Goal: Task Accomplishment & Management: Use online tool/utility

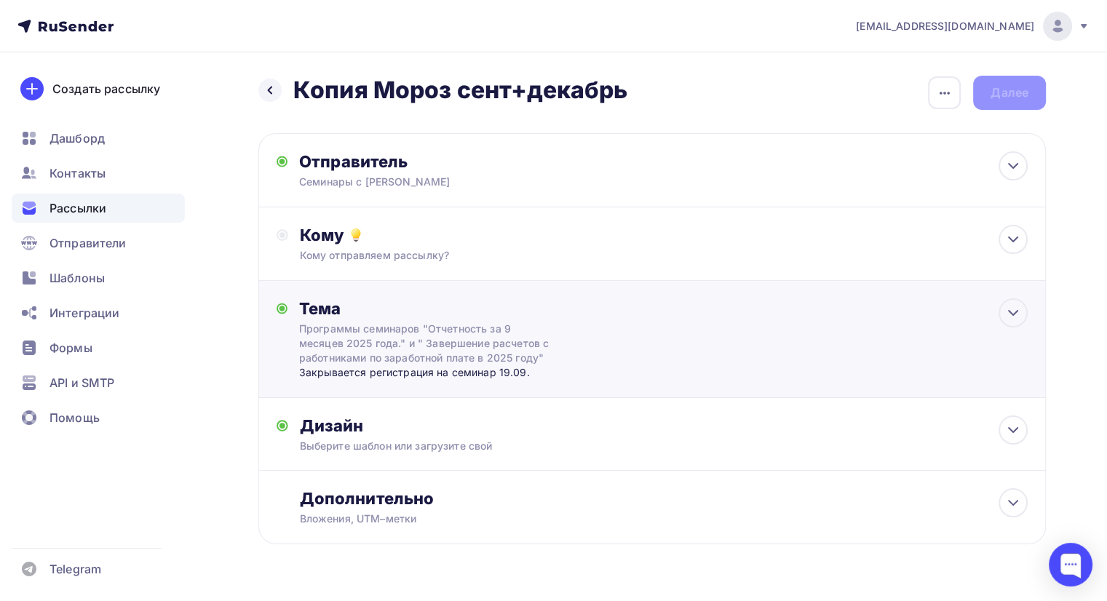
click at [500, 324] on div "Программы семинаров "Отчетность за 9 месяцев 2025 года." и " Завершение расчето…" at bounding box center [428, 344] width 259 height 44
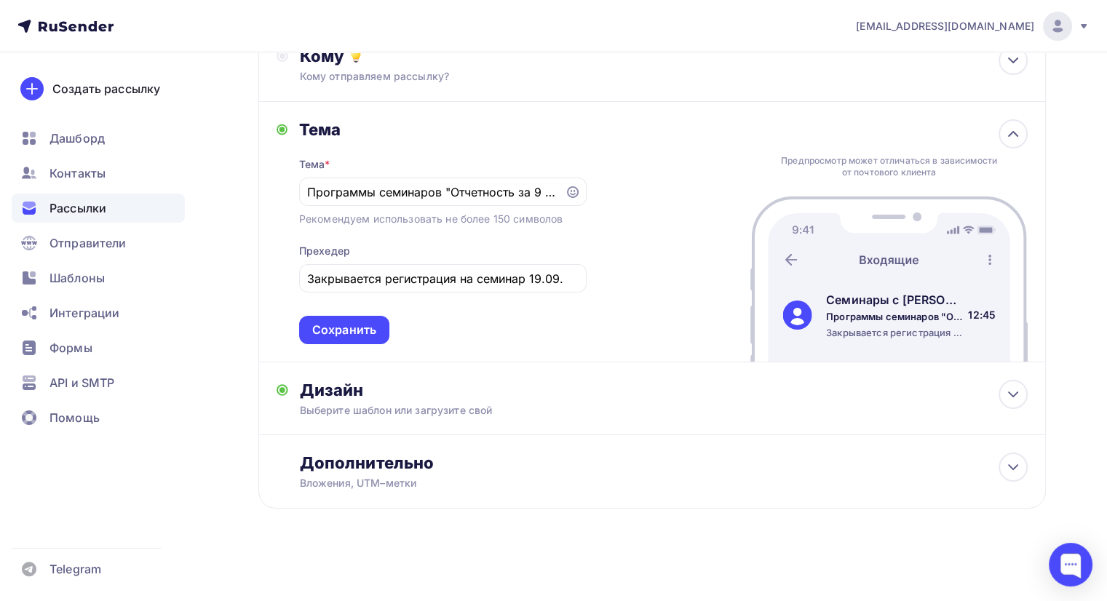
drag, startPoint x: 561, startPoint y: 191, endPoint x: 143, endPoint y: 191, distance: 418.6
click at [143, 191] on div "[EMAIL_ADDRESS][DOMAIN_NAME] Аккаунт Тарифы Выйти Создать рассылку [GEOGRAPHIC_…" at bounding box center [553, 212] width 1107 height 782
click at [466, 202] on div "Программы семинаров "Отчетность за 9 месяцев 2025 года." и " Завершение расчето…" at bounding box center [443, 192] width 288 height 28
drag, startPoint x: 443, startPoint y: 189, endPoint x: 12, endPoint y: 178, distance: 431.8
click at [12, 178] on div "[EMAIL_ADDRESS][DOMAIN_NAME] Аккаунт Тарифы Выйти Создать рассылку [GEOGRAPHIC_…" at bounding box center [553, 212] width 1107 height 782
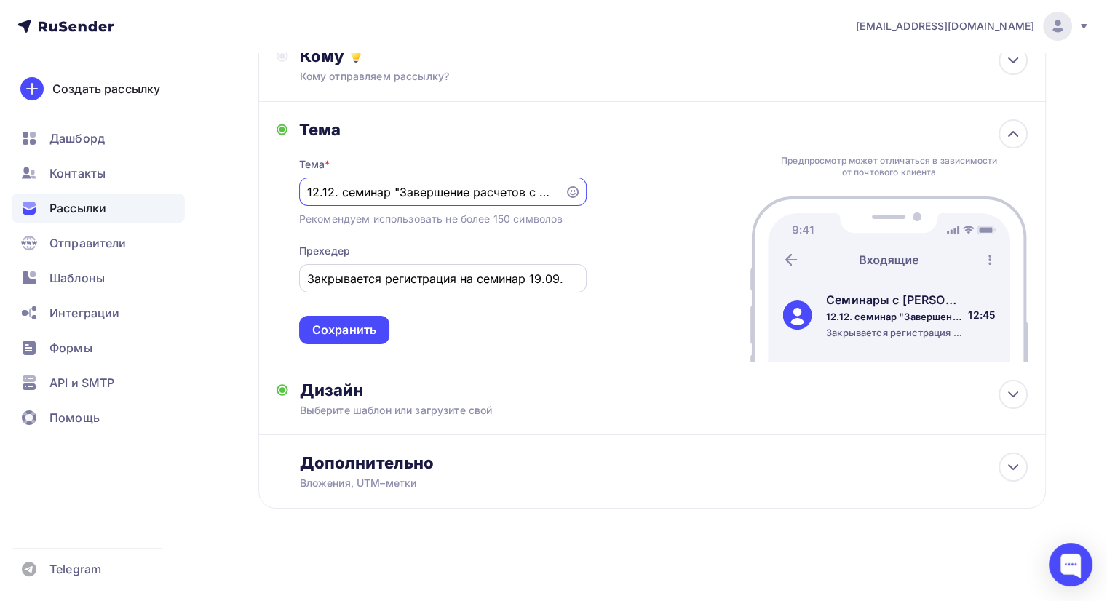
type input "12.12. семинар "Завершение расчетов с работниками по заработной плате в 2025 го…"
click at [477, 281] on input "Закрывается регистрация на семинар 19.09." at bounding box center [442, 278] width 271 height 17
click at [478, 281] on input "Закрывается регистрация на семинар 19.09." at bounding box center [442, 278] width 271 height 17
click at [310, 280] on input "до 12.10 очное уча" at bounding box center [442, 278] width 271 height 17
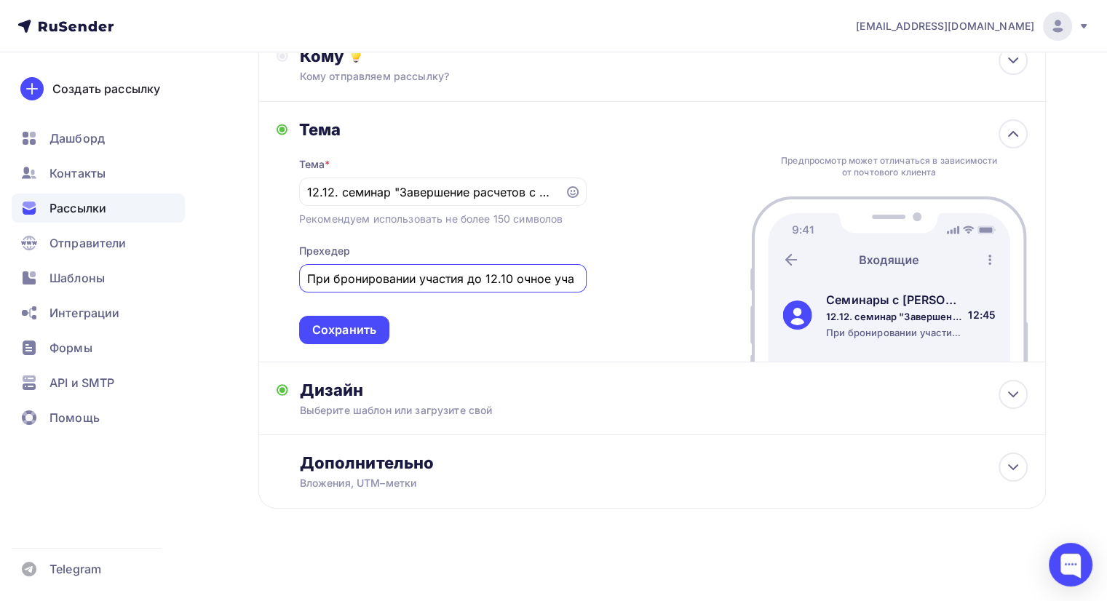
drag, startPoint x: 550, startPoint y: 280, endPoint x: 584, endPoint y: 284, distance: 33.7
click at [584, 284] on div "При бронировании участия до 12.10 очное уча" at bounding box center [443, 278] width 288 height 28
click at [579, 277] on div "При бронировании участия до 12.10 очное 5100," at bounding box center [443, 278] width 288 height 28
click at [512, 276] on input "При бронировании участия до 12.10 очное 5100," at bounding box center [442, 278] width 271 height 17
click at [563, 277] on input "При бронировании участия до 12.10: очное 5100," at bounding box center [442, 278] width 271 height 17
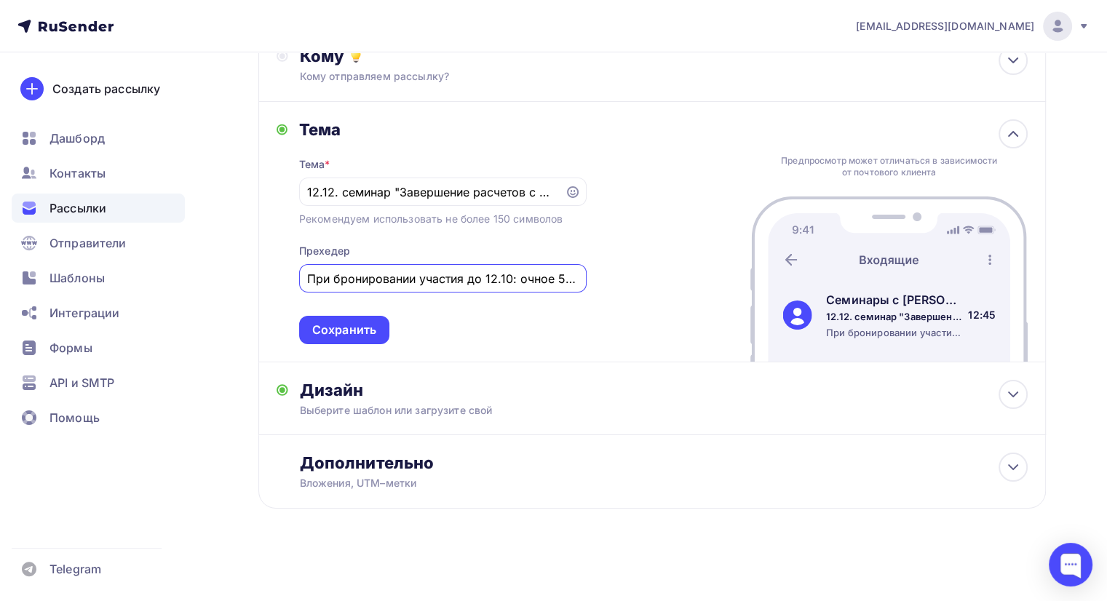
scroll to position [0, 9]
click at [568, 279] on input "При бронировании участия до 12.10: очное 5100," at bounding box center [442, 278] width 271 height 17
type input "При бронировании участия до 12.10: очное 5100, вебинар 2550р"
click at [354, 319] on div "Сохранить" at bounding box center [344, 330] width 90 height 28
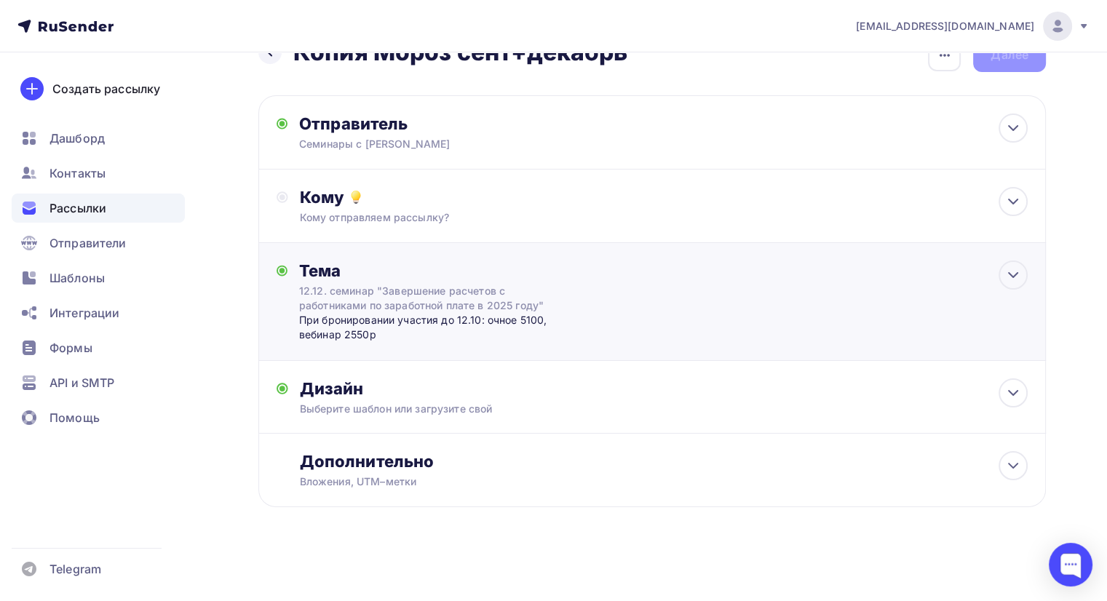
scroll to position [37, 0]
click at [550, 304] on div "12.12. семинар "Завершение расчетов с работниками по заработной плате в 2025 го…" at bounding box center [428, 299] width 259 height 29
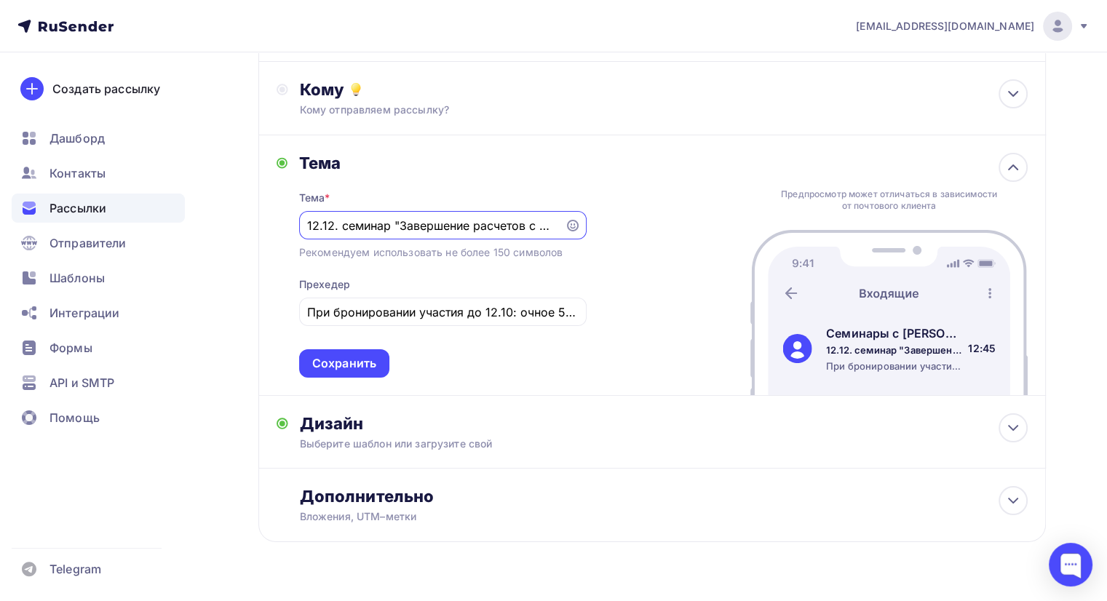
scroll to position [179, 0]
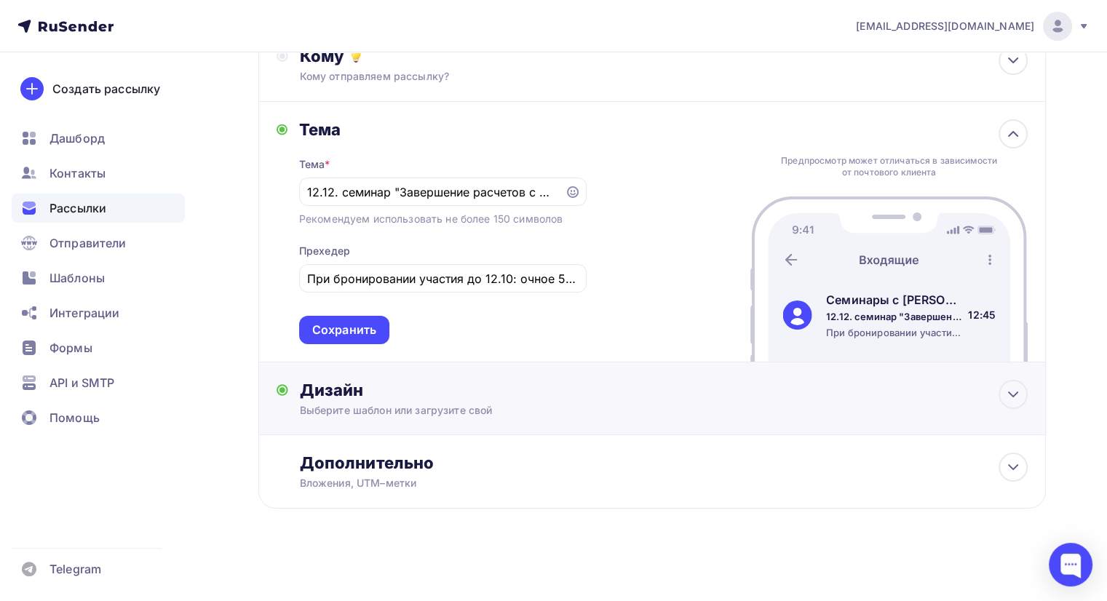
click at [364, 426] on div "Дизайн Выберите шаблон или загрузите свой Размер письма: 122 Kb Заменить шаблон…" at bounding box center [652, 407] width 751 height 55
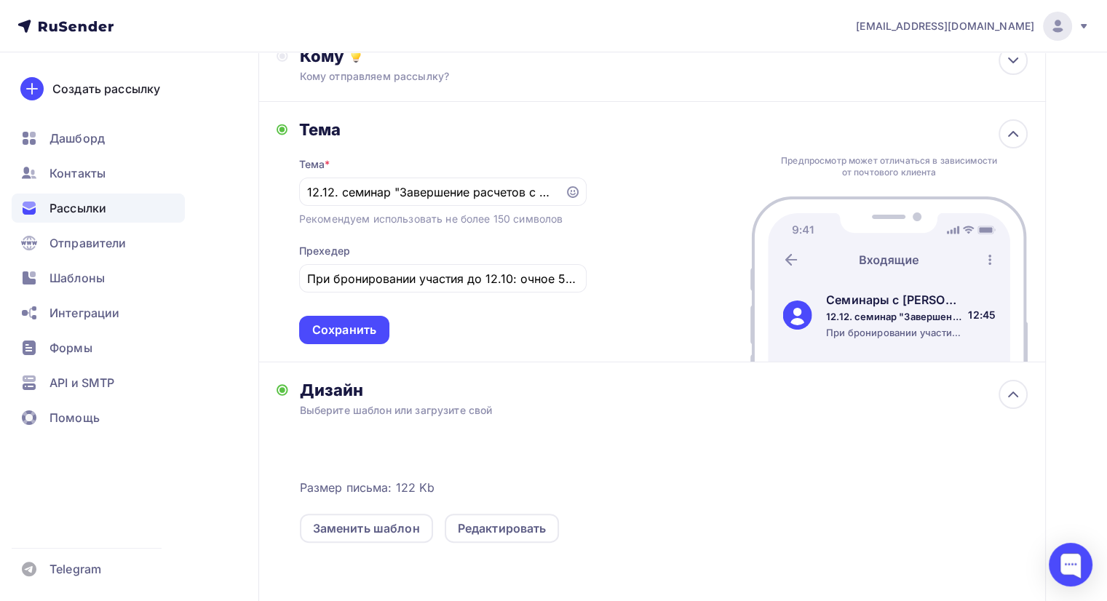
scroll to position [397, 0]
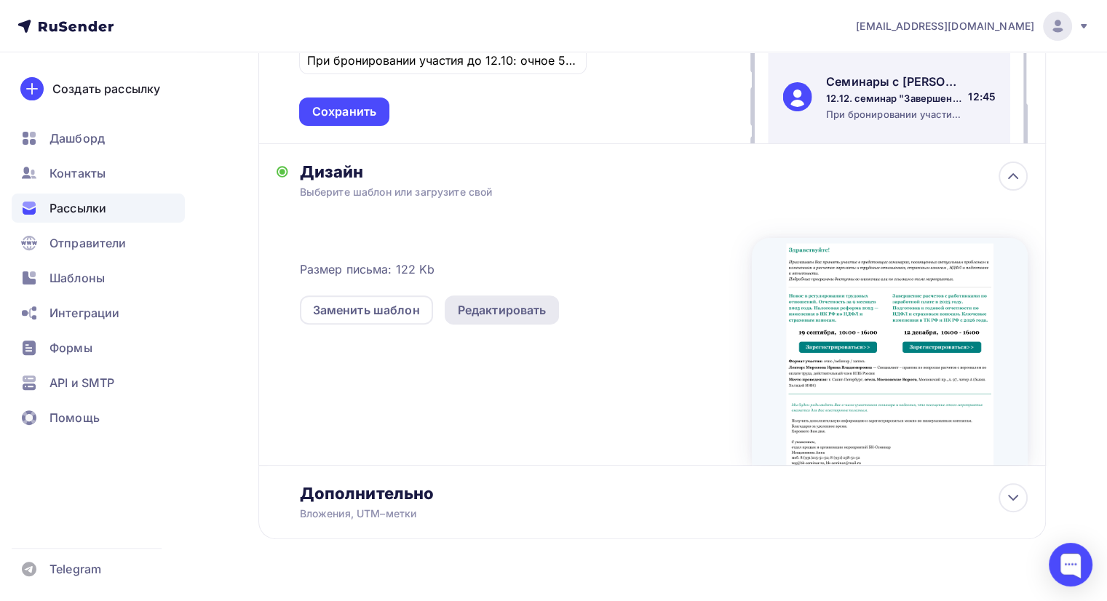
click at [507, 303] on div "Редактировать" at bounding box center [502, 309] width 89 height 17
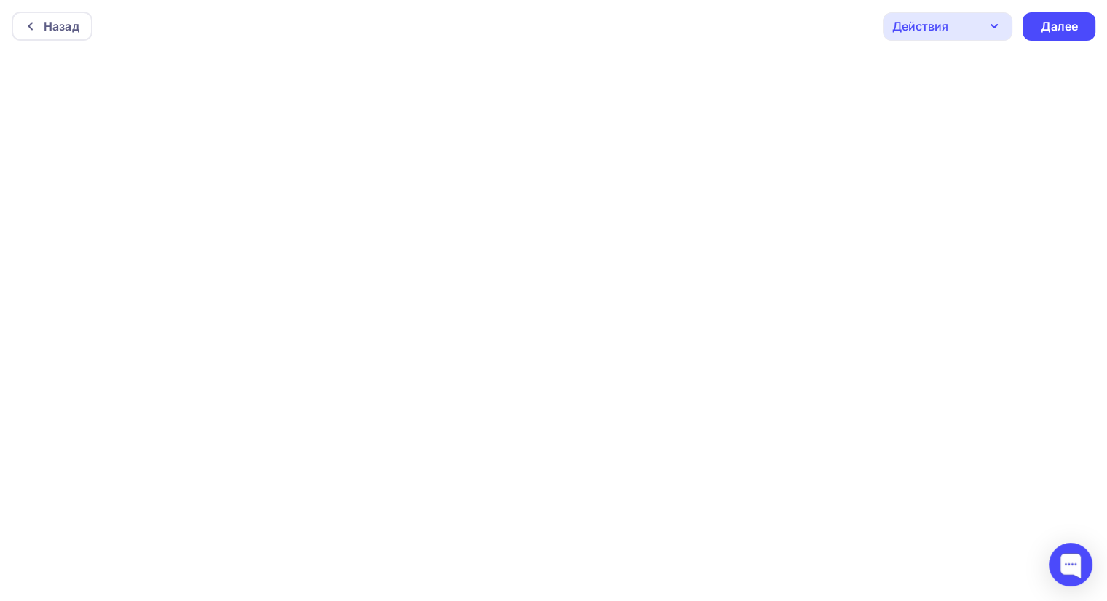
click at [909, 34] on div "Действия" at bounding box center [948, 26] width 130 height 28
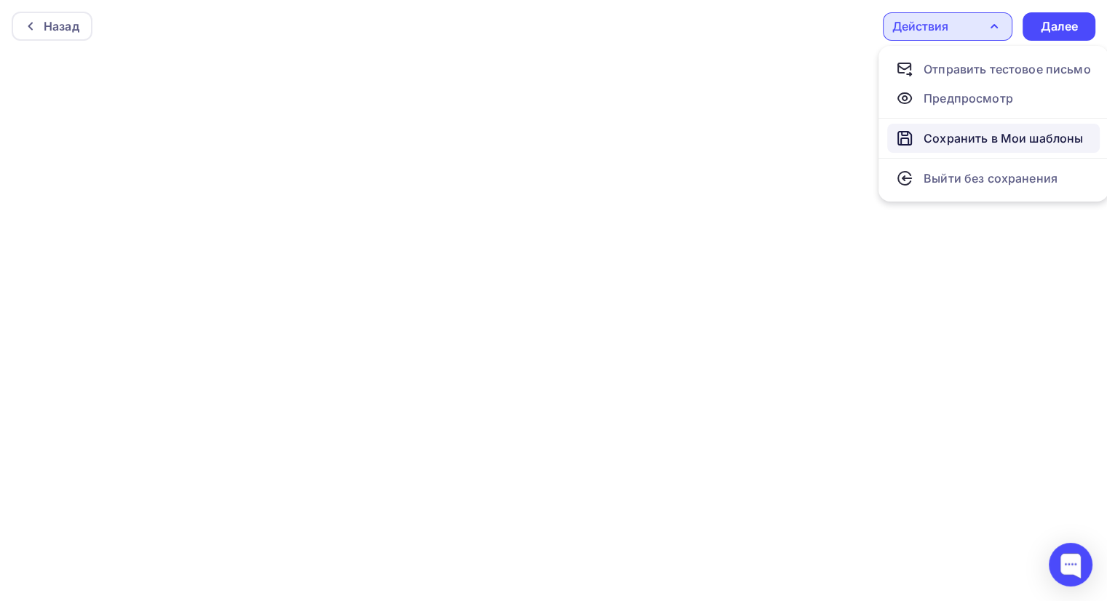
click at [983, 133] on div "Сохранить в Мои шаблоны" at bounding box center [1003, 138] width 159 height 17
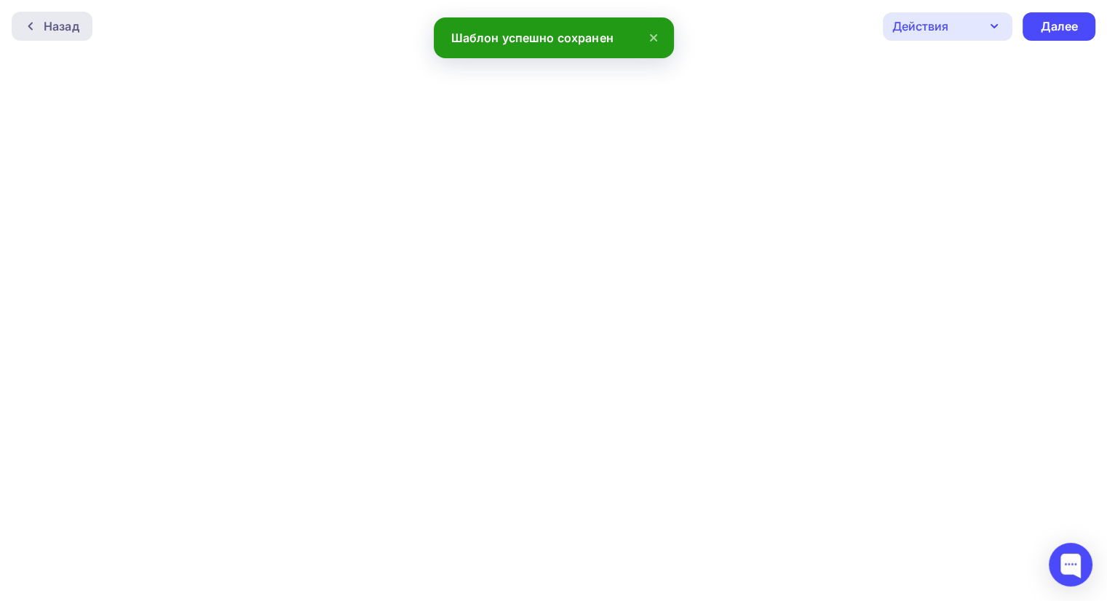
click at [36, 18] on div "Назад" at bounding box center [52, 26] width 81 height 29
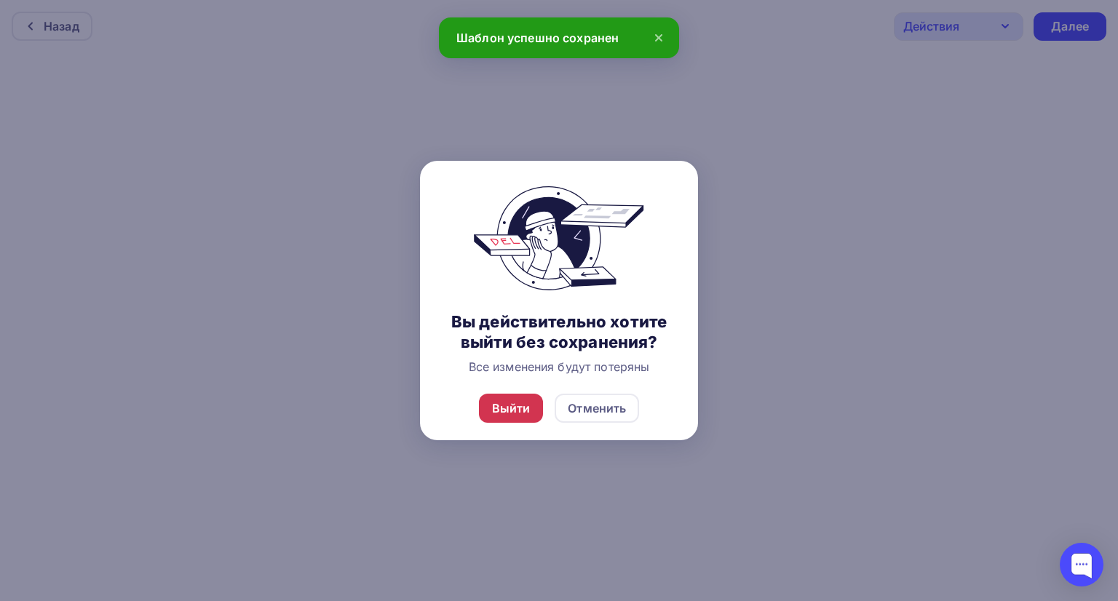
click at [486, 400] on div "Выйти" at bounding box center [511, 408] width 65 height 29
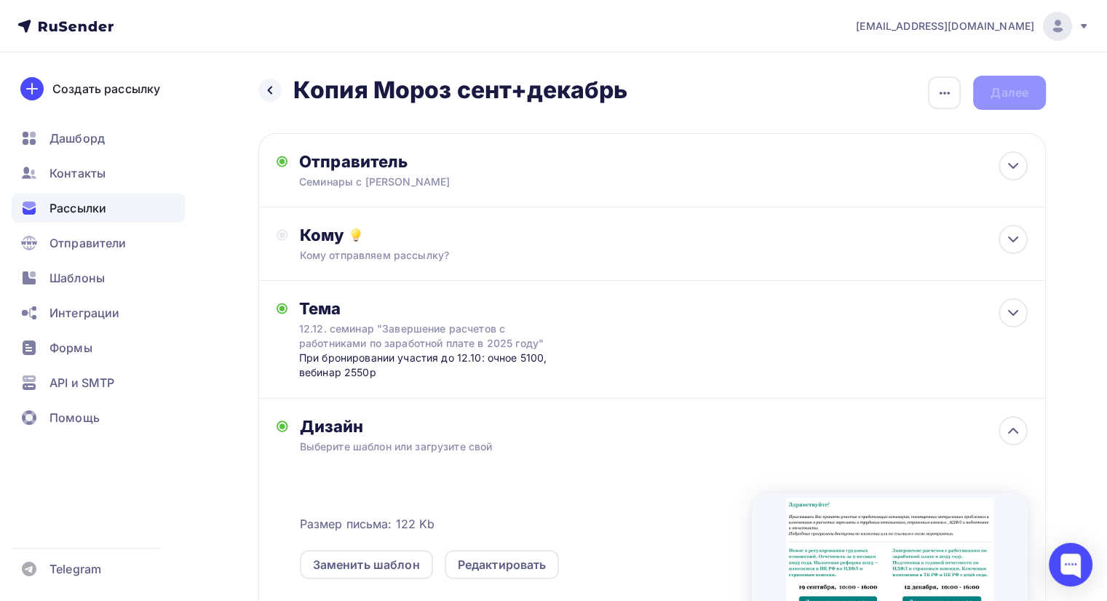
click at [65, 206] on span "Рассылки" at bounding box center [77, 207] width 57 height 17
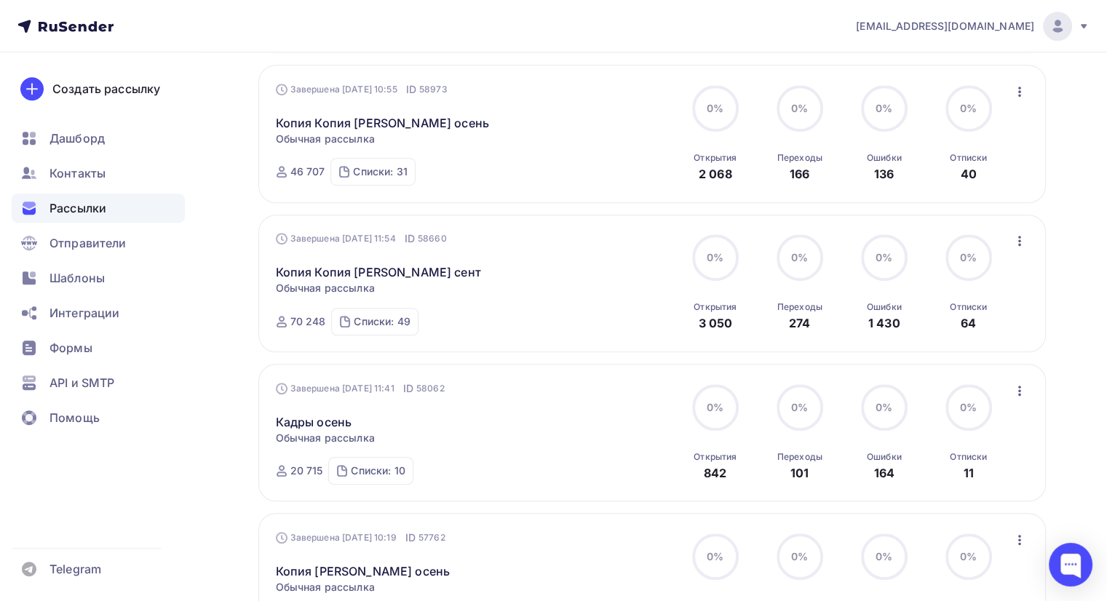
scroll to position [986, 0]
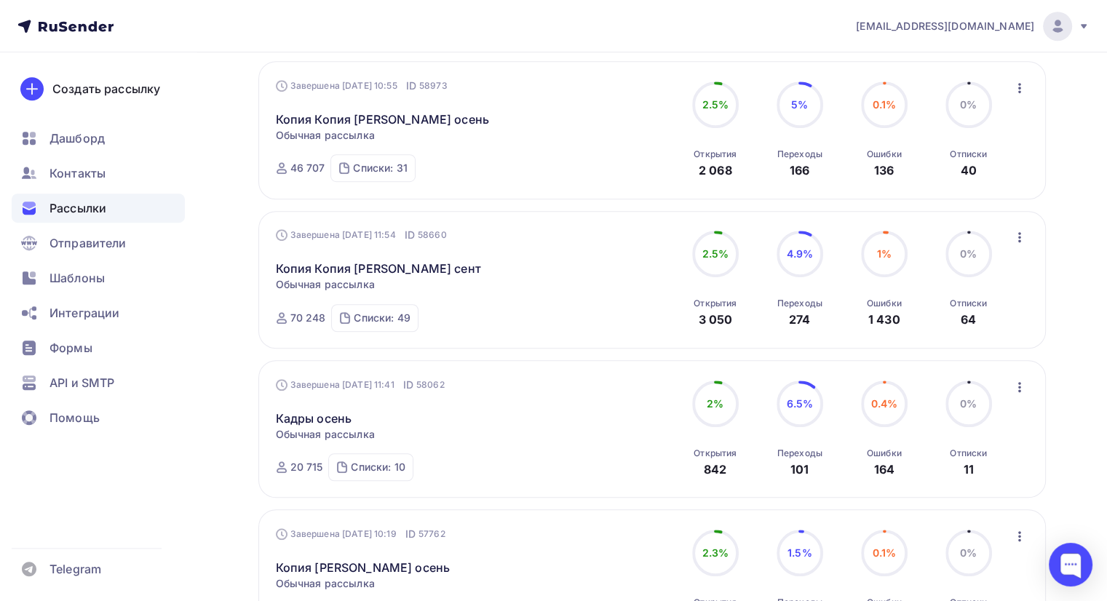
click at [1021, 229] on icon "button" at bounding box center [1019, 237] width 17 height 17
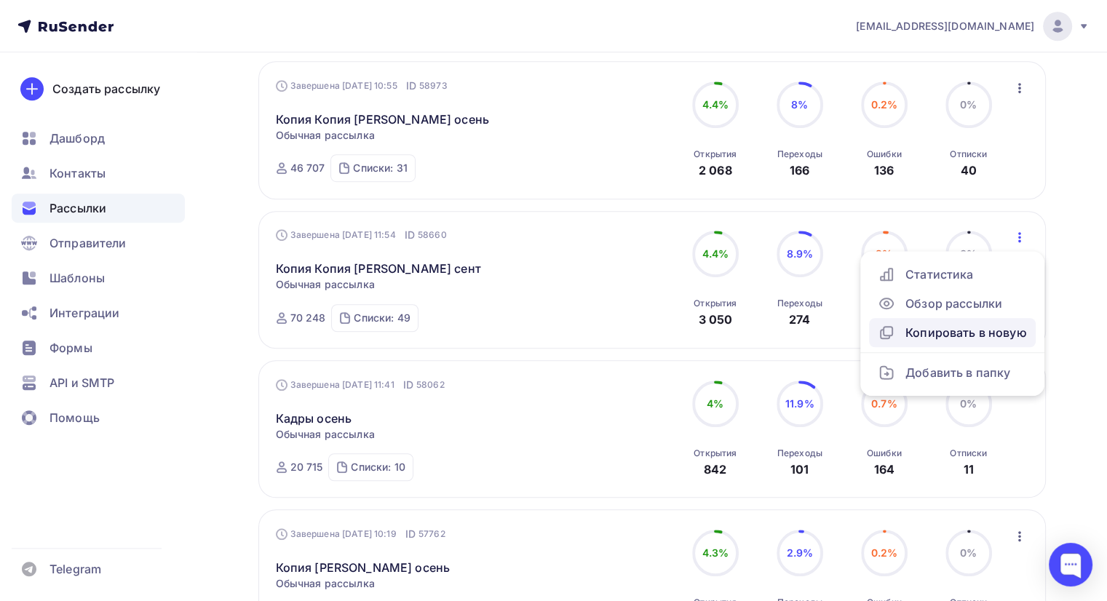
click at [971, 324] on div "Копировать в новую" at bounding box center [952, 332] width 149 height 17
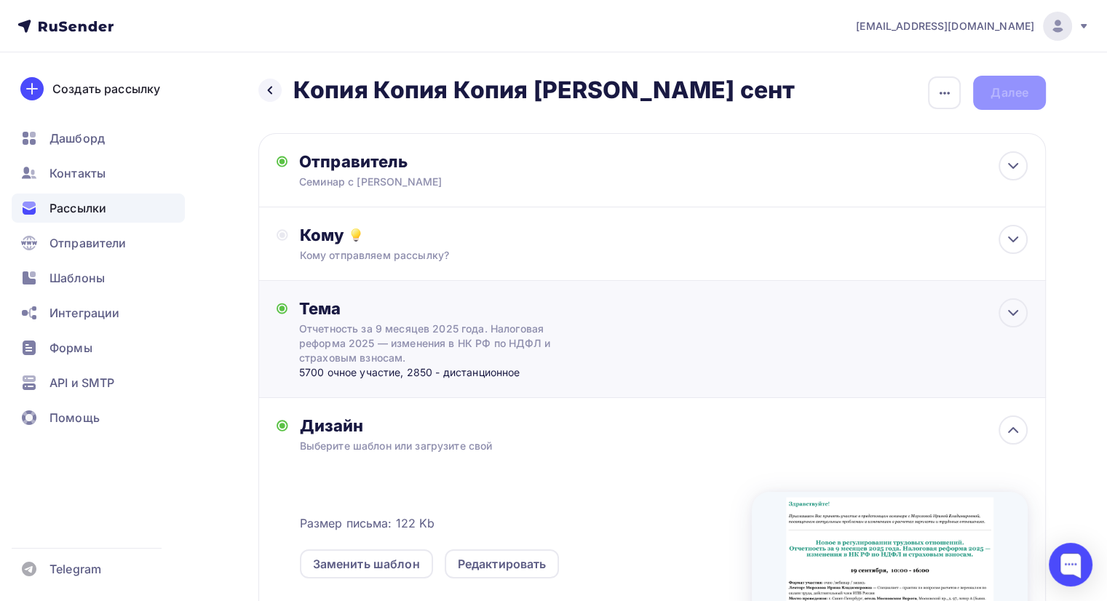
click at [457, 331] on div "Отчетность за 9 месяцев 2025 года. Налоговая реформа 2025 — изменения в НК РФ п…" at bounding box center [428, 344] width 259 height 44
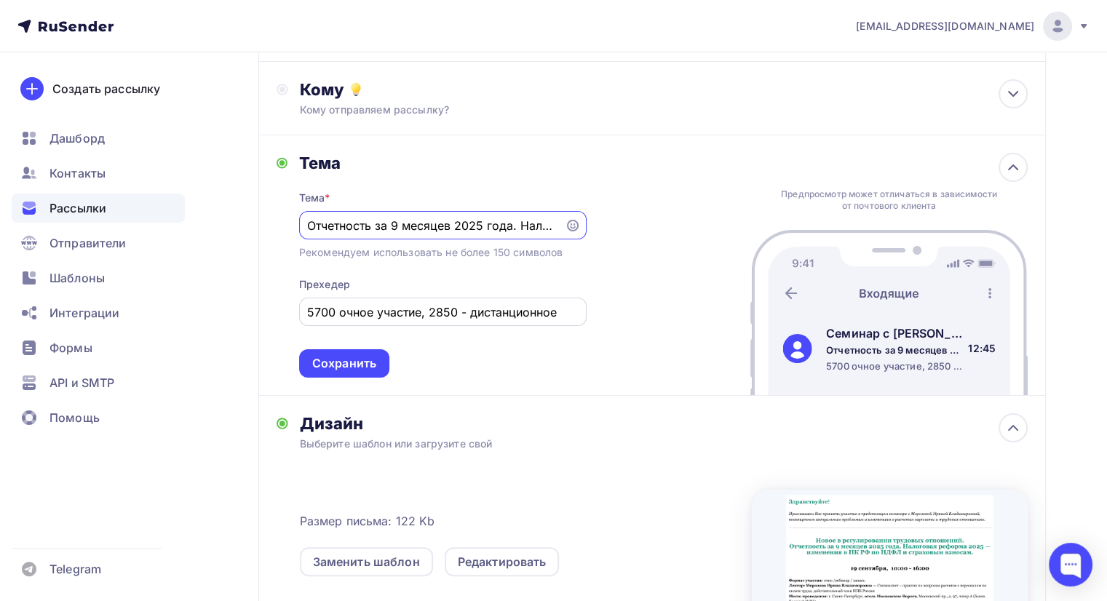
click at [467, 315] on input "5700 очное участие, 2850 - дистанционное" at bounding box center [442, 312] width 271 height 17
click at [424, 217] on input "Отчетность за 9 месяцев 2025 года. Налоговая реформа 2025 — изменения в НК РФ п…" at bounding box center [431, 225] width 249 height 17
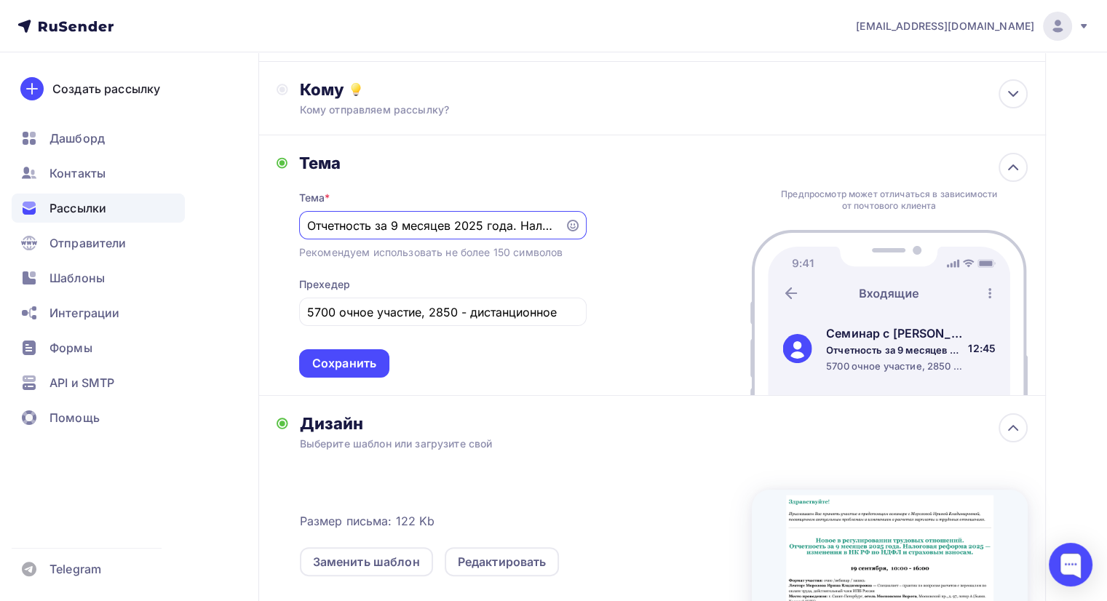
click at [394, 229] on input "Отчетность за 9 месяцев 2025 года. Налоговая реформа 2025 — изменения в НК РФ п…" at bounding box center [431, 225] width 249 height 17
click at [408, 321] on div "5700 очное участие, 2850 - дистанционное" at bounding box center [443, 312] width 288 height 28
click at [414, 314] on input "5700 очное участие, 2850 - дистанционное" at bounding box center [442, 312] width 271 height 17
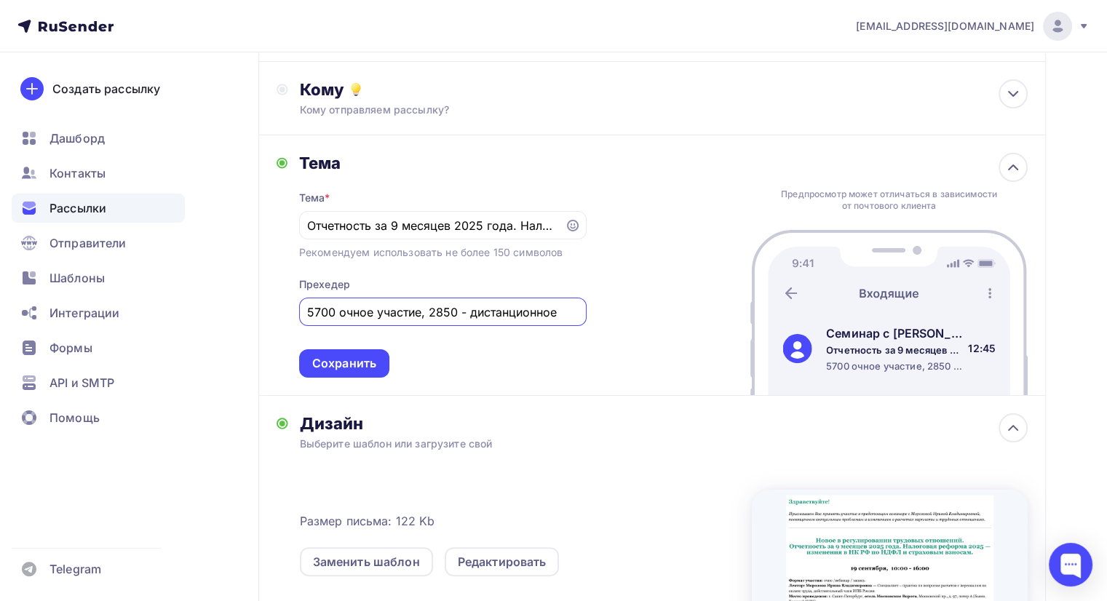
click at [414, 314] on input "5700 очное участие, 2850 - дистанционное" at bounding box center [442, 312] width 271 height 17
type input "Запись семинара"
click at [353, 355] on div "Сохранить" at bounding box center [344, 363] width 64 height 17
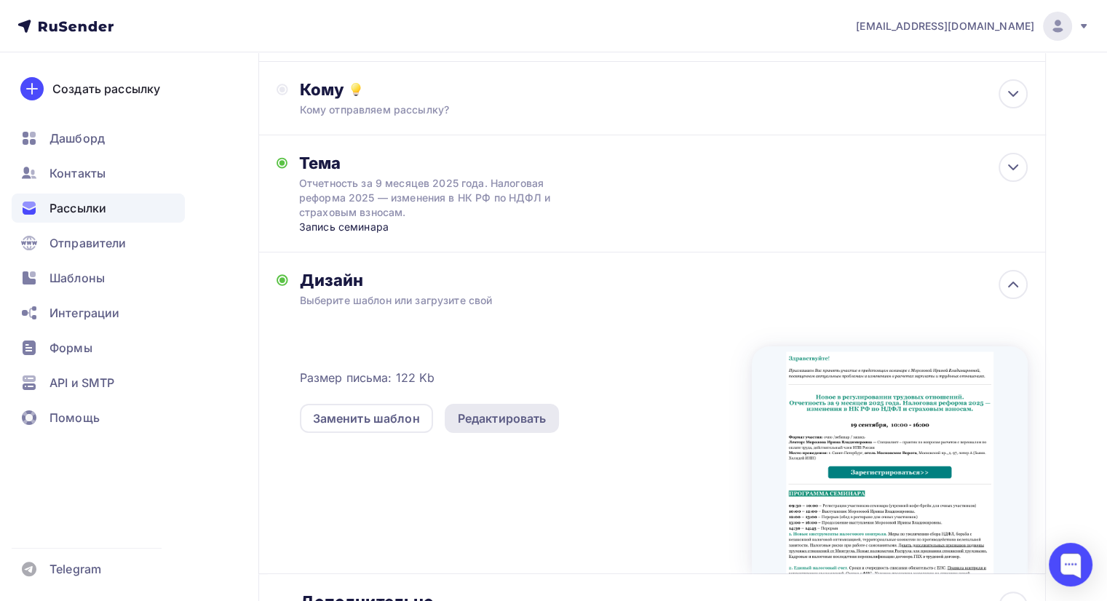
click at [521, 421] on div "Редактировать" at bounding box center [502, 418] width 89 height 17
